Goal: Information Seeking & Learning: Learn about a topic

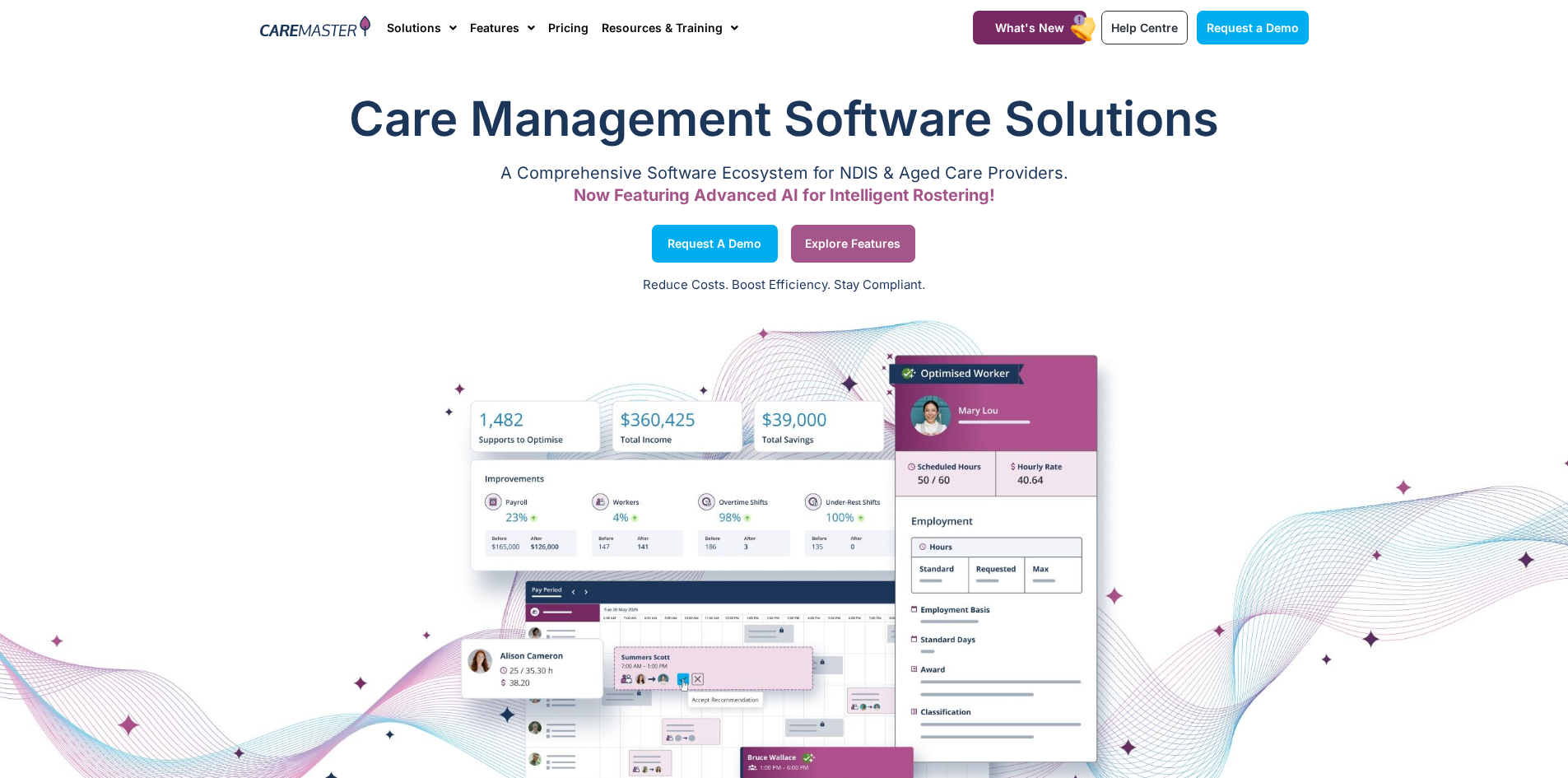
click at [839, 243] on span "Explore Features" at bounding box center [853, 243] width 95 height 8
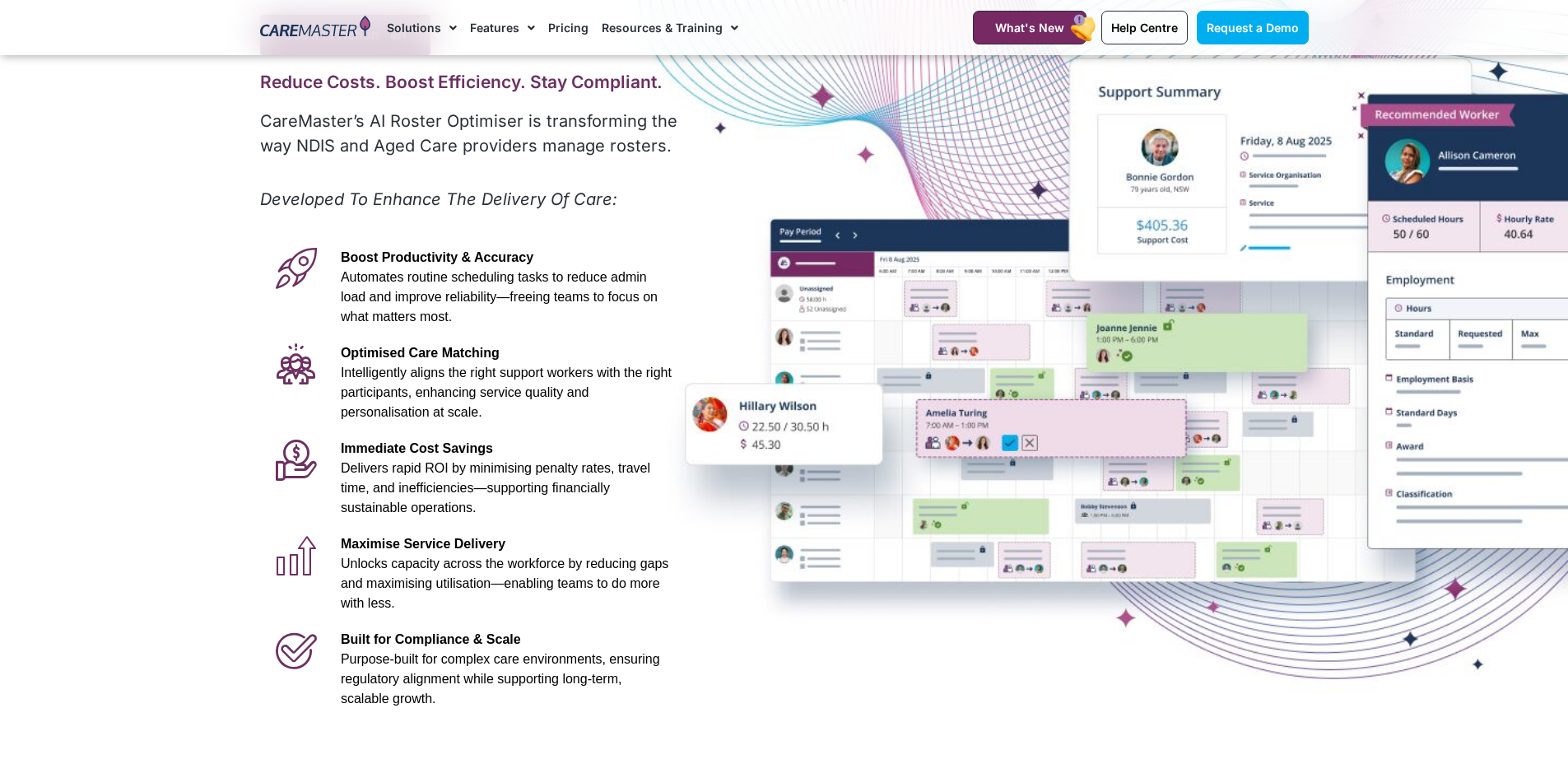
scroll to position [165, 0]
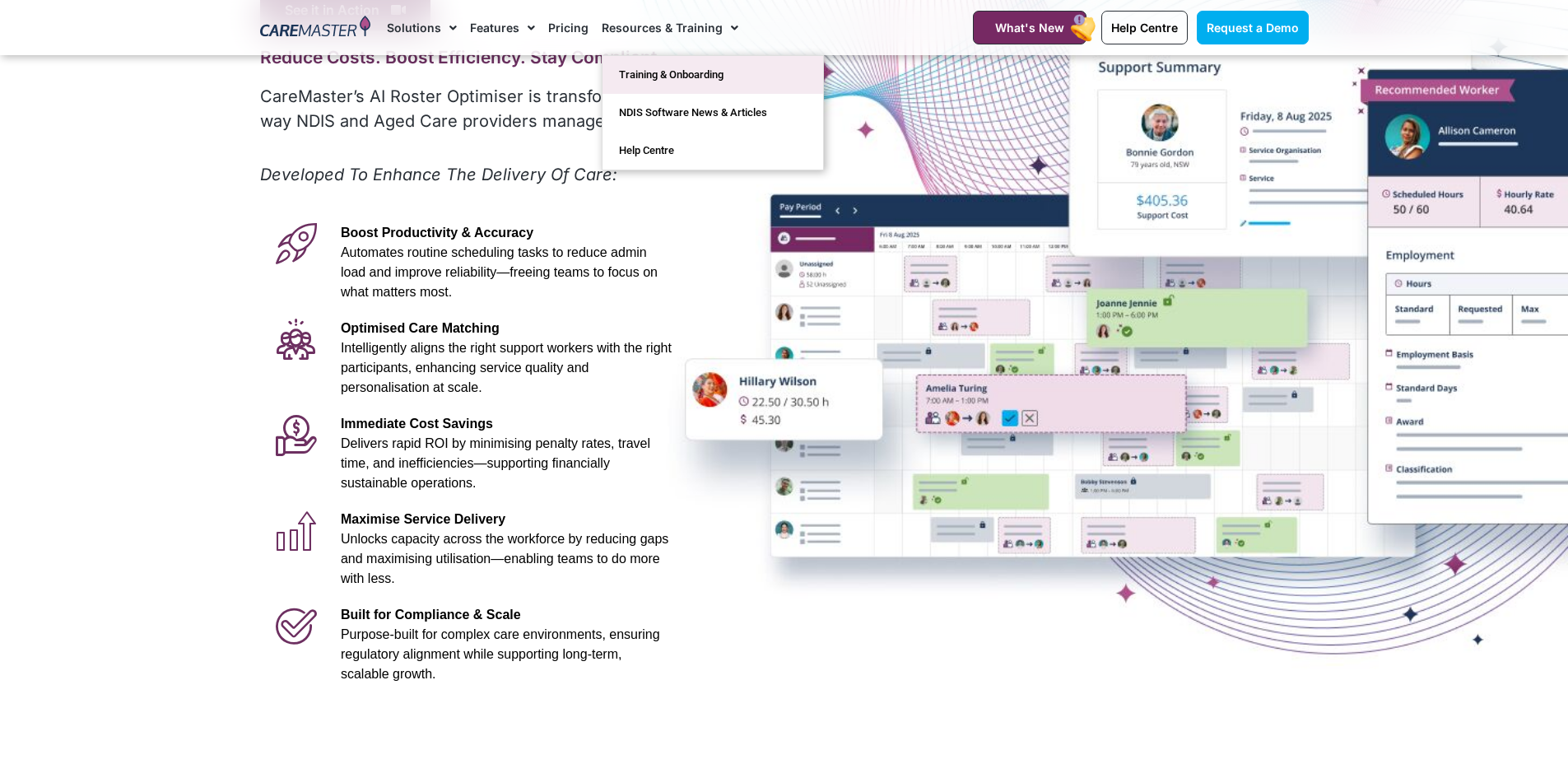
click at [653, 73] on link "Training & Onboarding" at bounding box center [712, 74] width 221 height 38
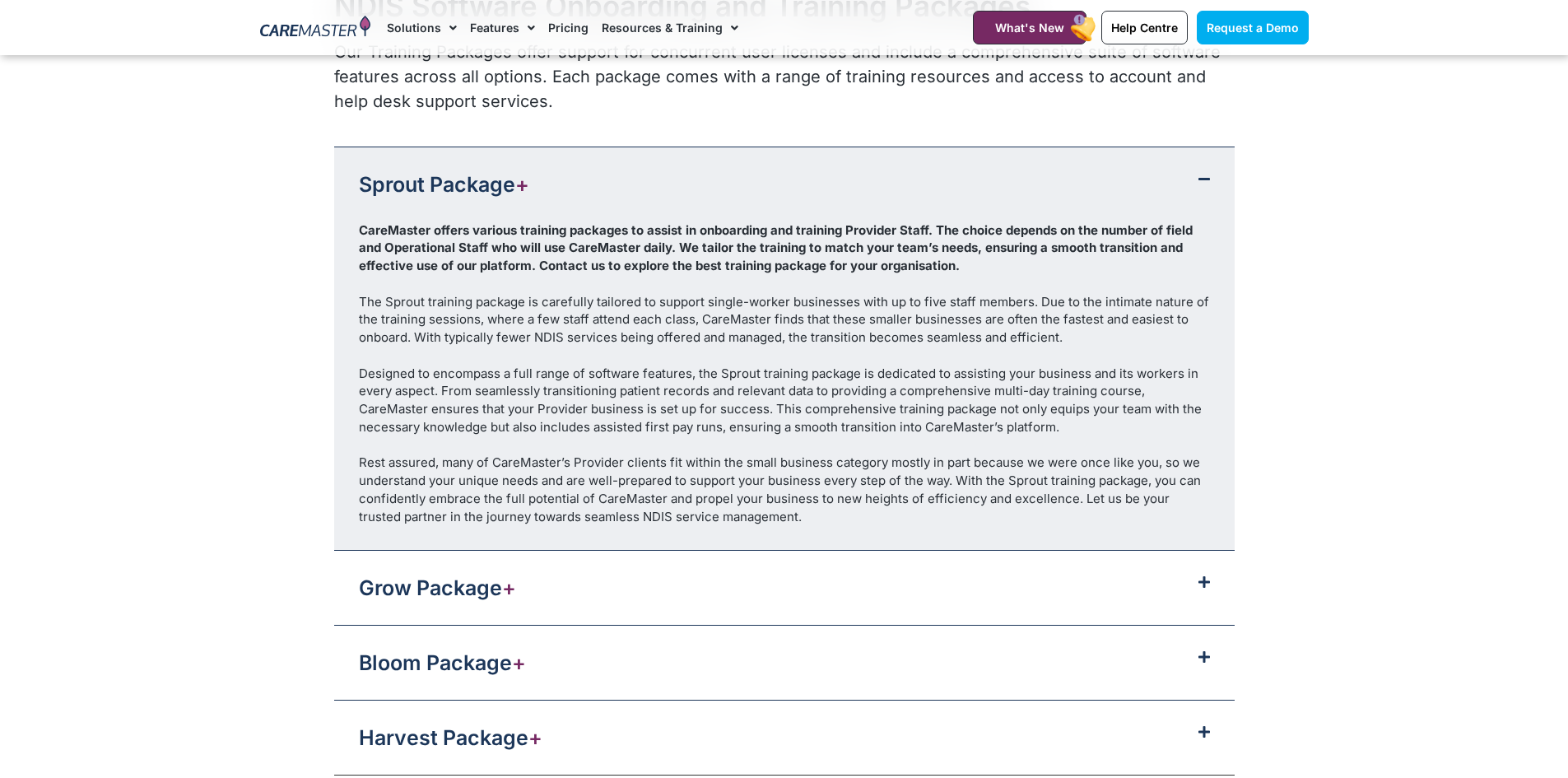
scroll to position [1729, 0]
